Goal: Information Seeking & Learning: Learn about a topic

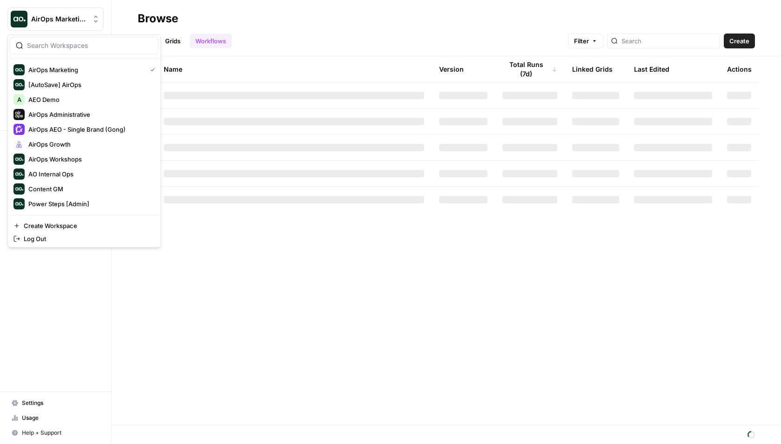
click at [64, 22] on span "AirOps Marketing" at bounding box center [59, 18] width 56 height 9
click at [103, 128] on span "AirOps AEO - Single Brand (Gong)" at bounding box center [89, 129] width 123 height 9
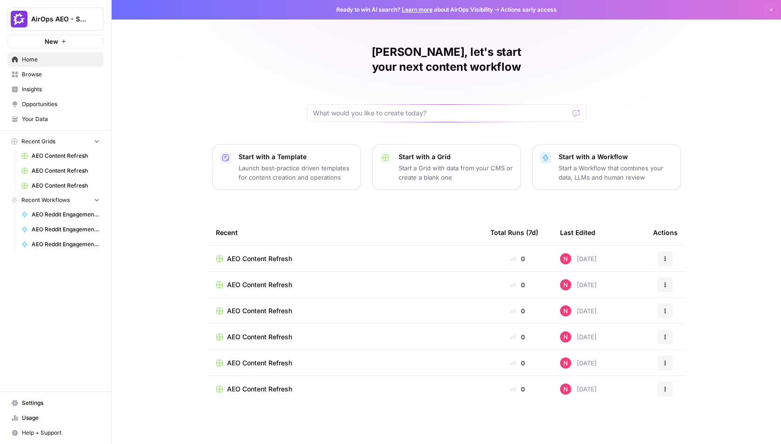
click at [42, 90] on span "Insights" at bounding box center [61, 89] width 78 height 8
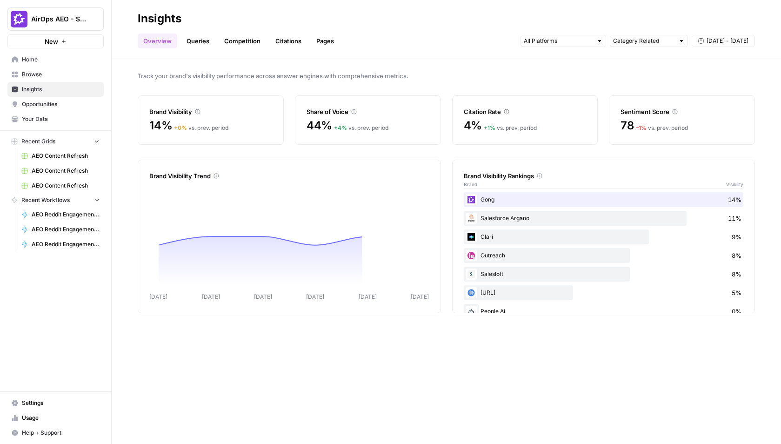
click at [49, 100] on span "Opportunities" at bounding box center [61, 104] width 78 height 8
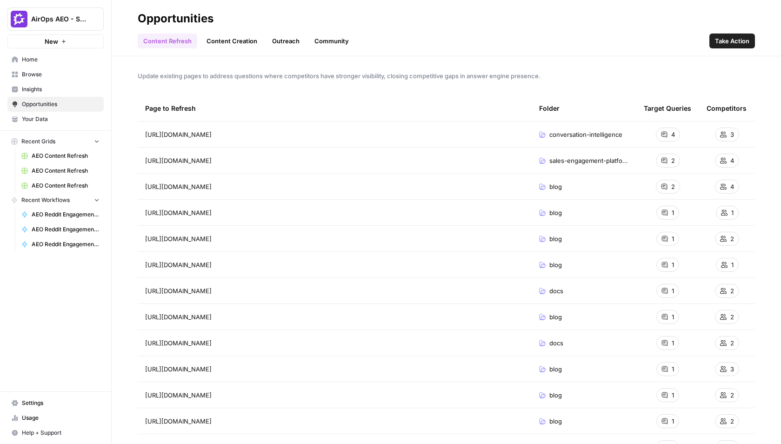
click at [717, 40] on span "Take Action" at bounding box center [732, 40] width 34 height 9
click at [49, 91] on span "Insights" at bounding box center [61, 89] width 78 height 8
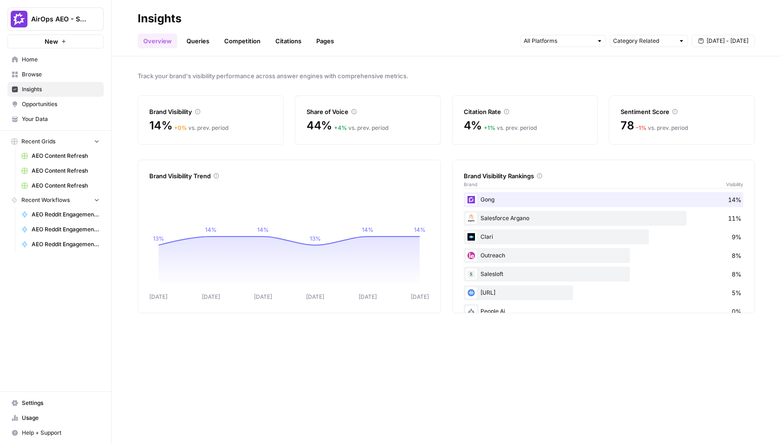
click at [176, 39] on link "Overview" at bounding box center [158, 41] width 40 height 15
click at [191, 40] on link "Queries" at bounding box center [198, 41] width 34 height 15
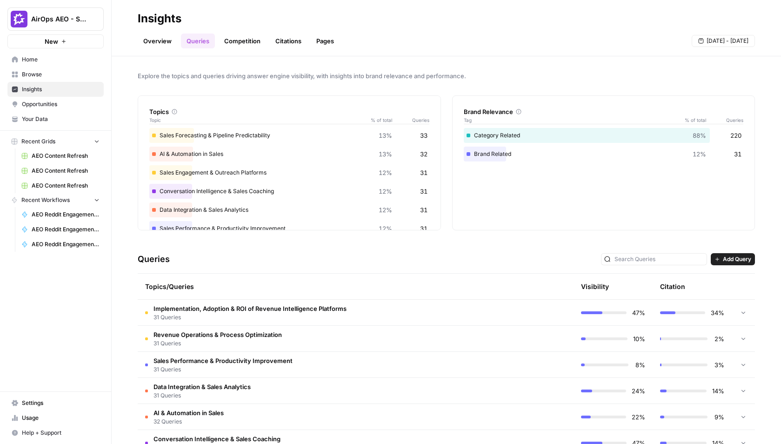
click at [732, 262] on span "Add Query" at bounding box center [737, 259] width 28 height 8
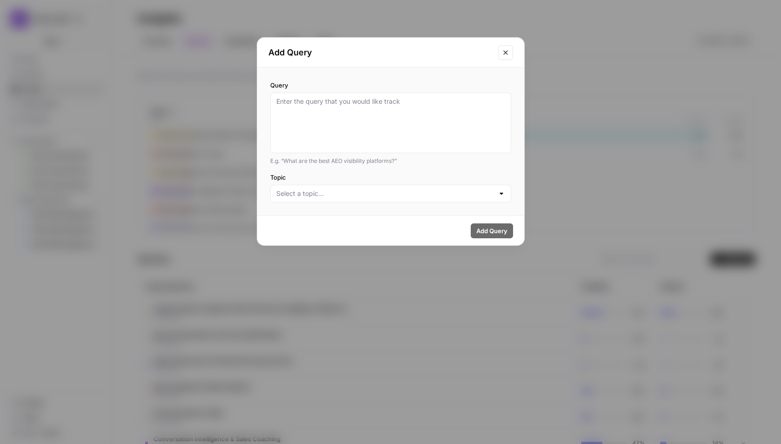
click at [504, 50] on icon "Close modal" at bounding box center [506, 52] width 4 height 4
